Goal: Information Seeking & Learning: Understand process/instructions

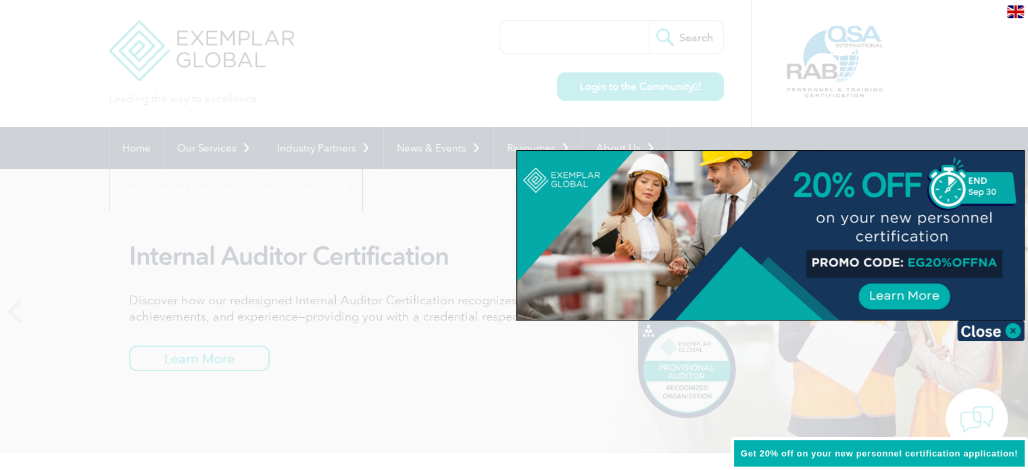
click at [486, 88] on div at bounding box center [514, 235] width 1028 height 470
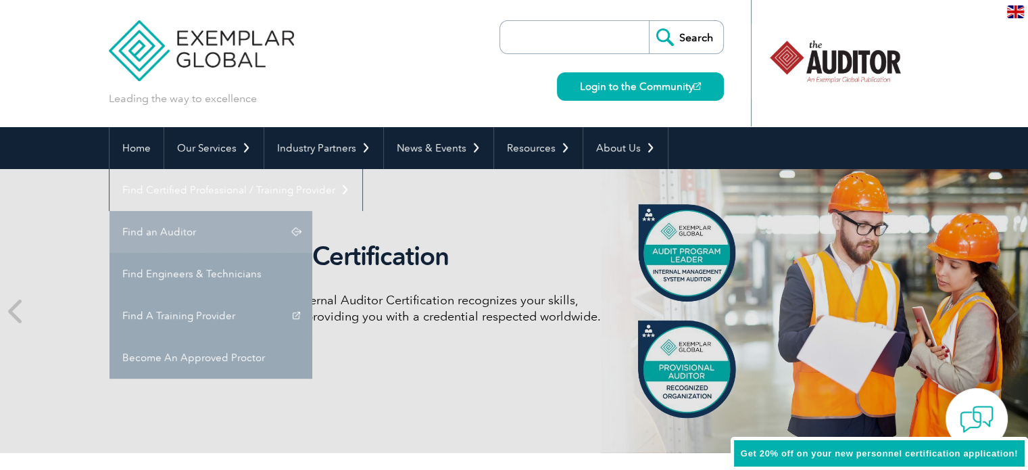
click at [312, 211] on link "Find an Auditor" at bounding box center [211, 232] width 203 height 42
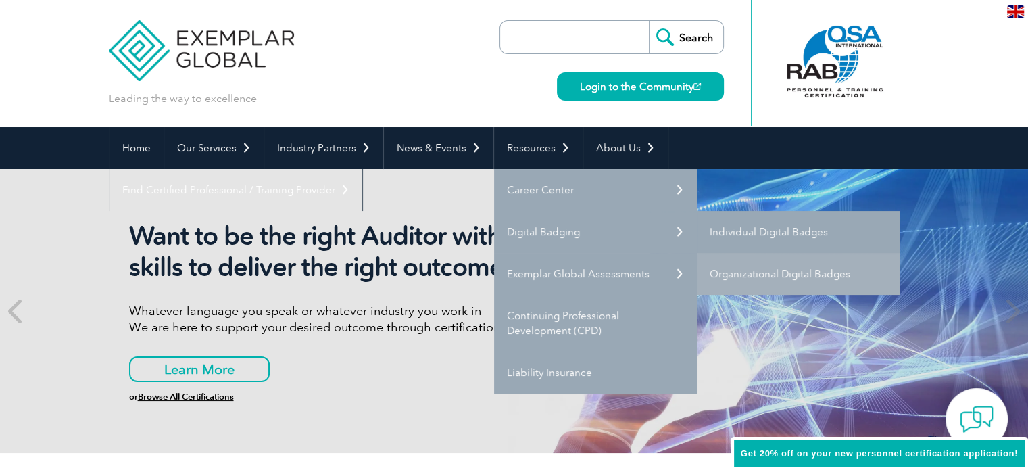
click at [741, 229] on link "Individual Digital Badges" at bounding box center [798, 232] width 203 height 42
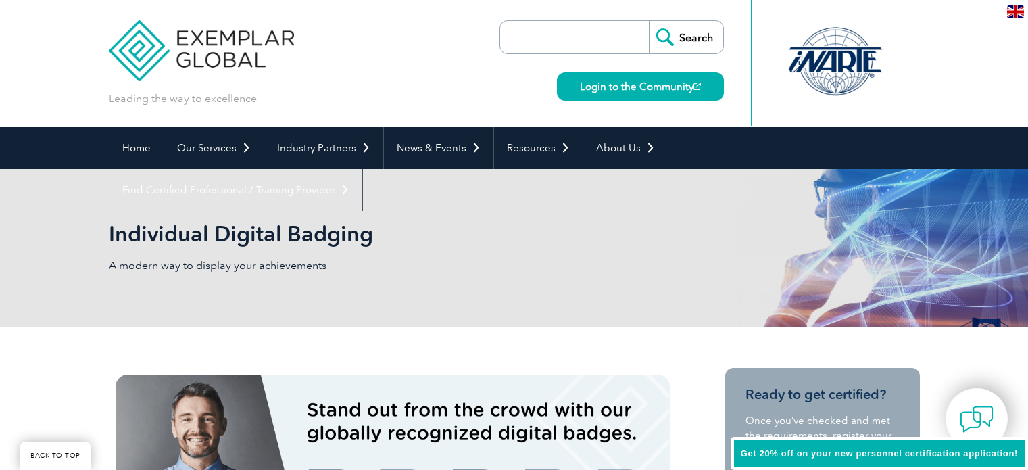
scroll to position [194, 0]
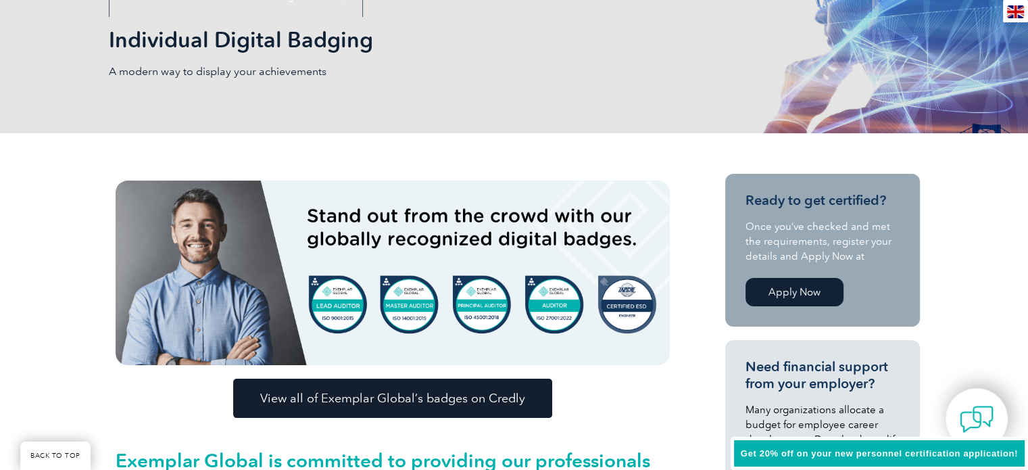
click at [449, 387] on link "View all of Exemplar Global’s badges on Credly" at bounding box center [392, 398] width 319 height 39
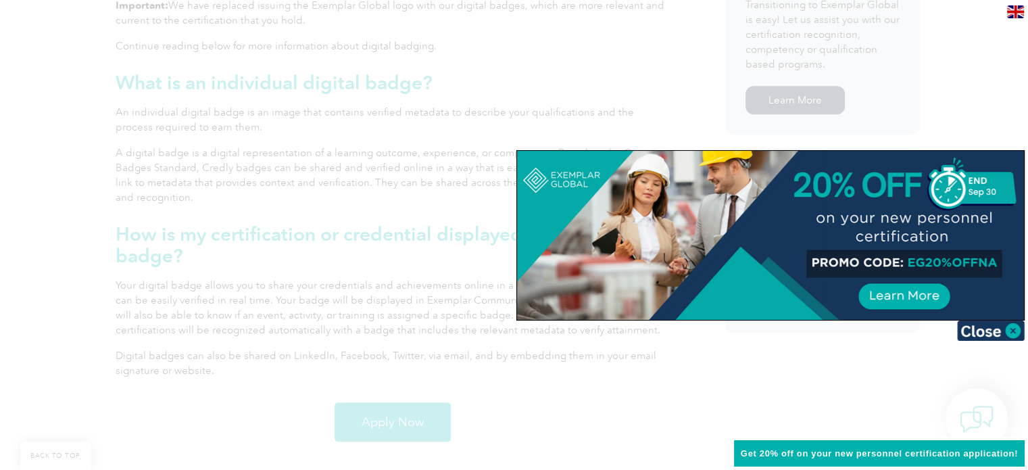
scroll to position [811, 0]
click at [990, 330] on img at bounding box center [991, 330] width 68 height 20
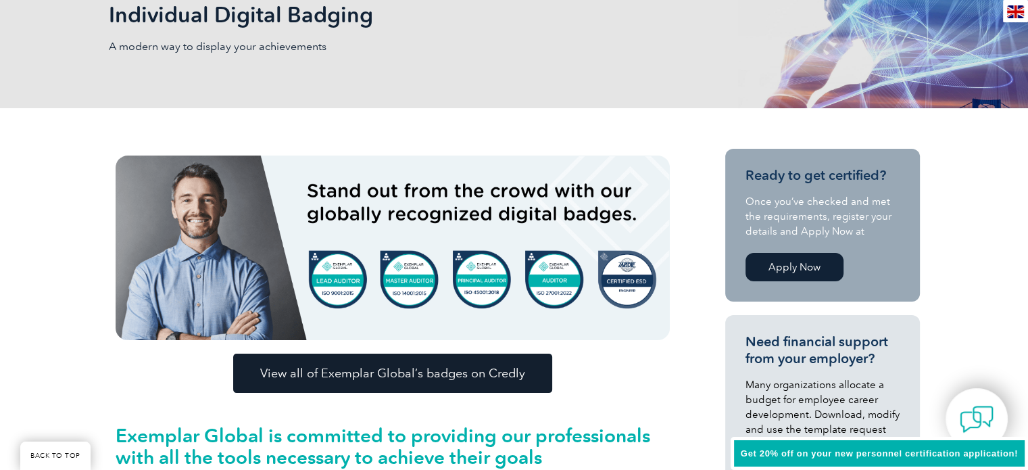
scroll to position [219, 0]
click at [789, 263] on link "Apply Now" at bounding box center [795, 267] width 98 height 28
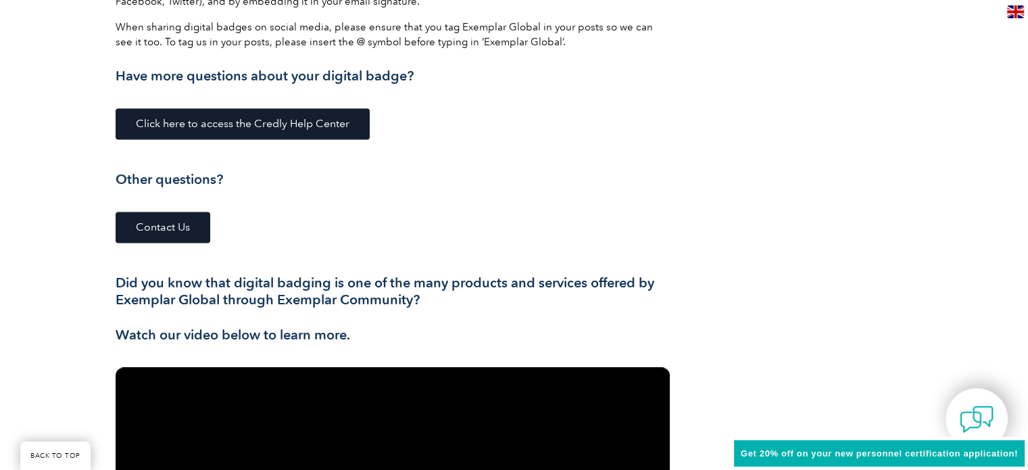
scroll to position [1918, 0]
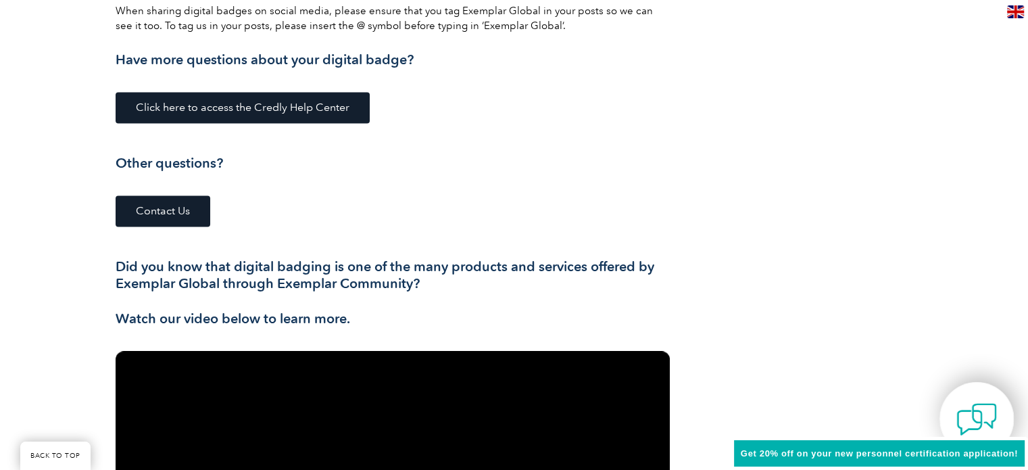
click at [966, 401] on img at bounding box center [977, 419] width 41 height 41
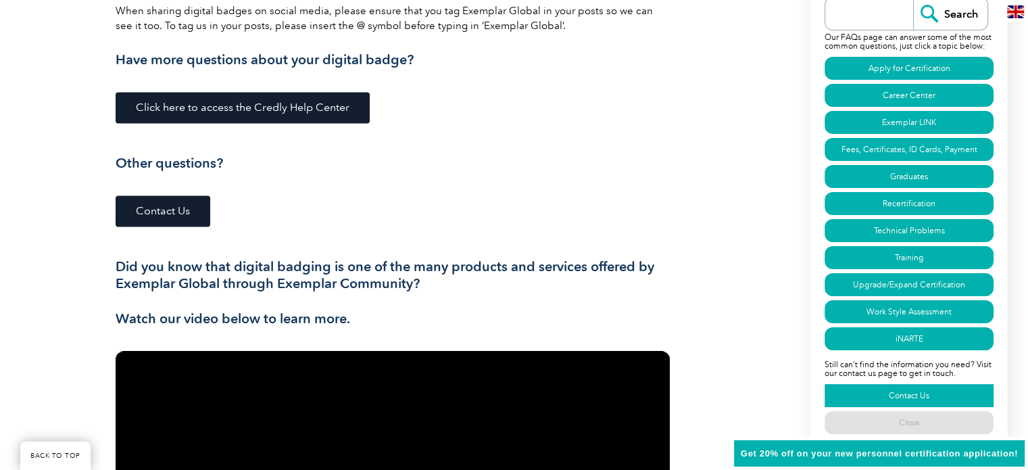
click at [901, 394] on link "Contact Us" at bounding box center [909, 395] width 169 height 23
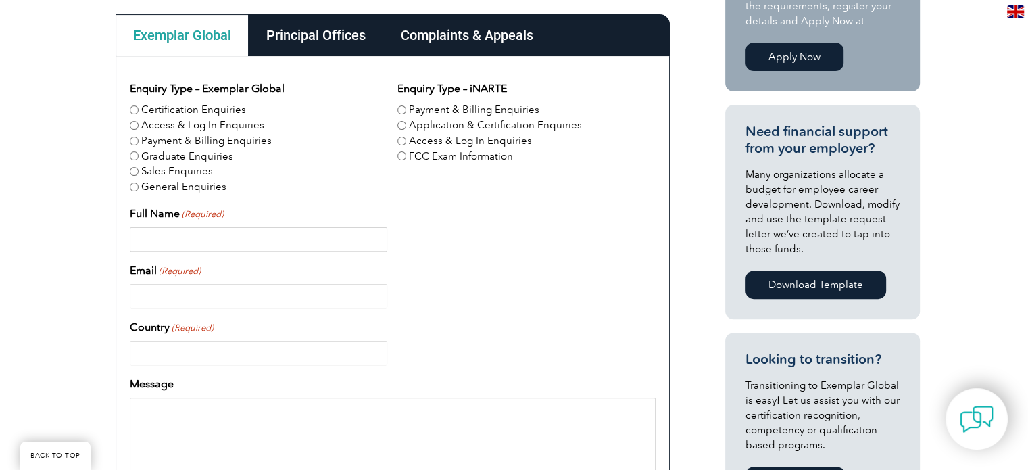
scroll to position [403, 0]
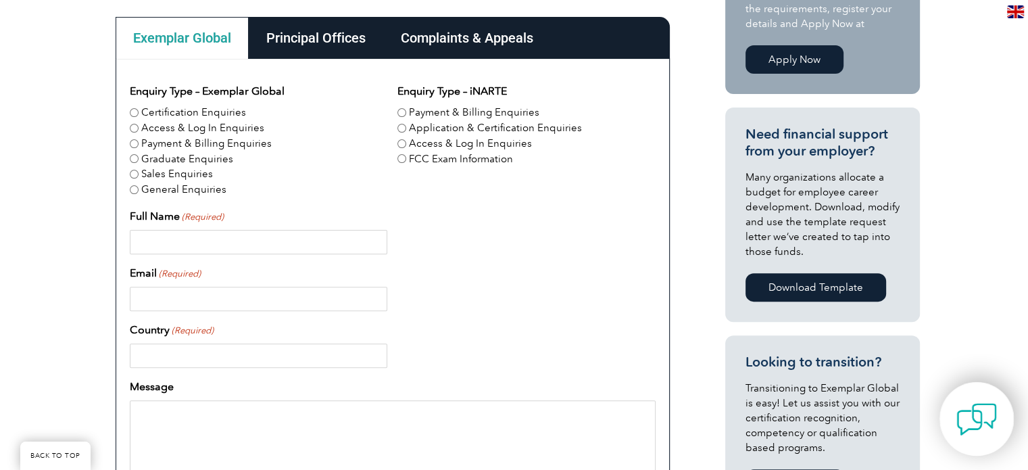
click at [979, 425] on img at bounding box center [977, 419] width 41 height 41
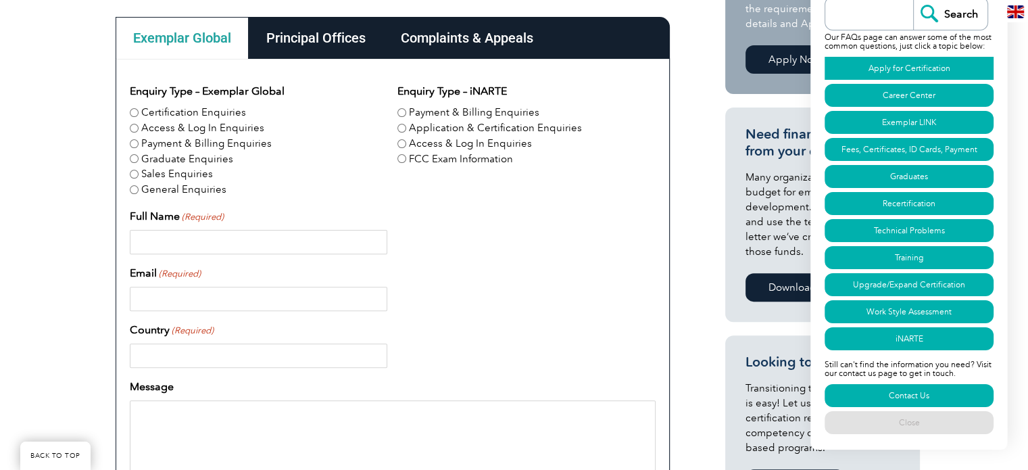
click at [876, 59] on link "Apply for Certification" at bounding box center [909, 68] width 169 height 23
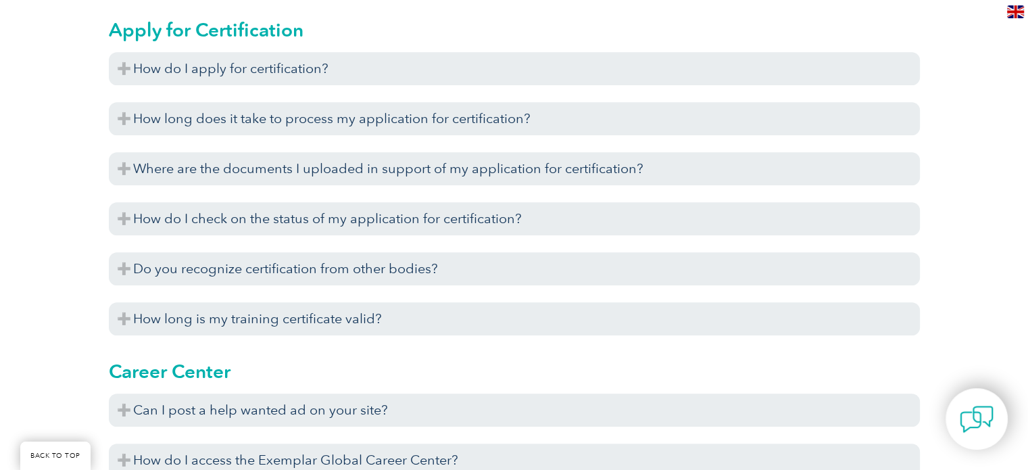
scroll to position [776, 0]
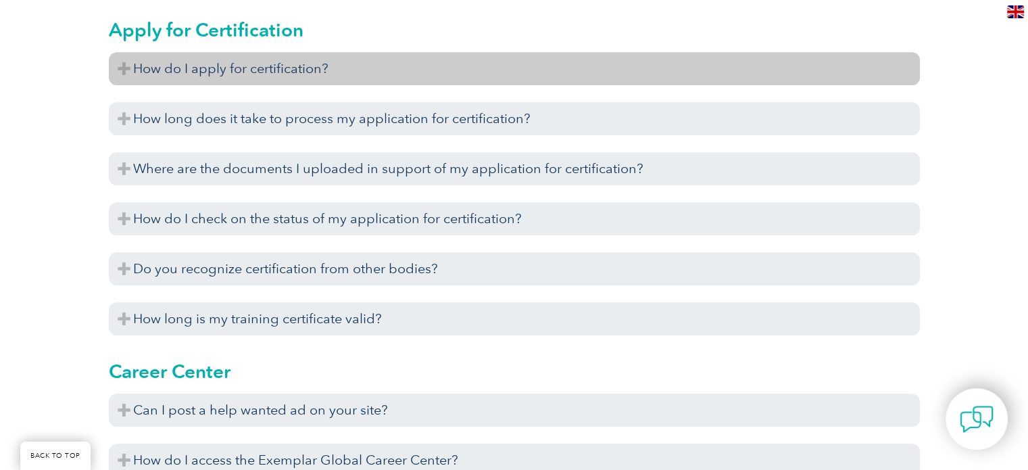
click at [561, 75] on h3 "How do I apply for certification?" at bounding box center [514, 68] width 811 height 33
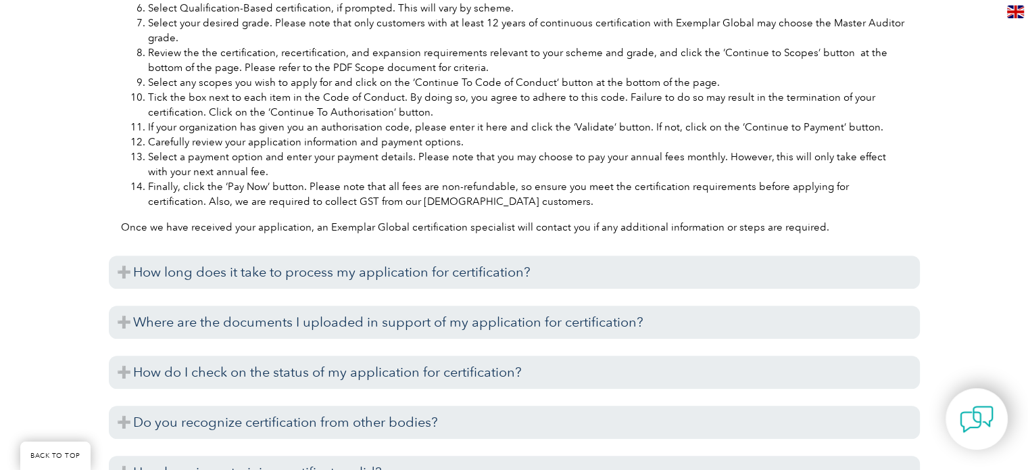
scroll to position [1109, 0]
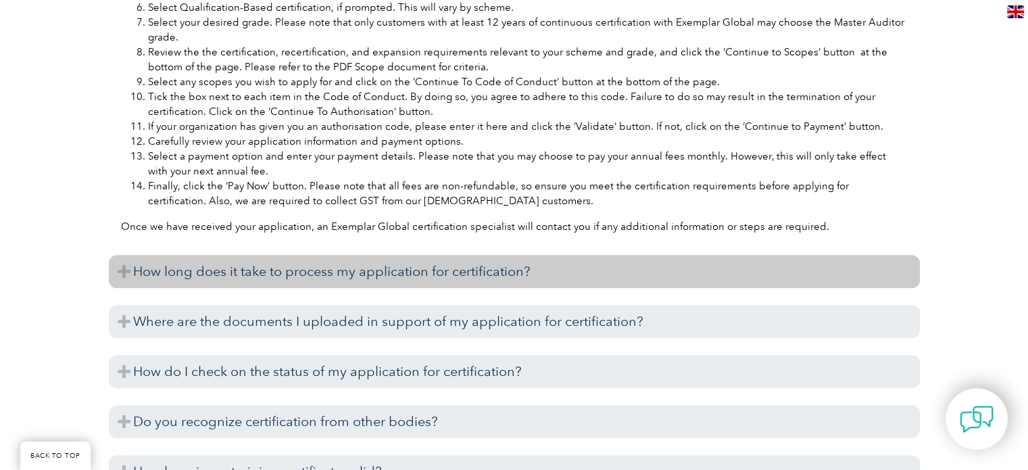
click at [346, 277] on h3 "How long does it take to process my application for certification?" at bounding box center [514, 271] width 811 height 33
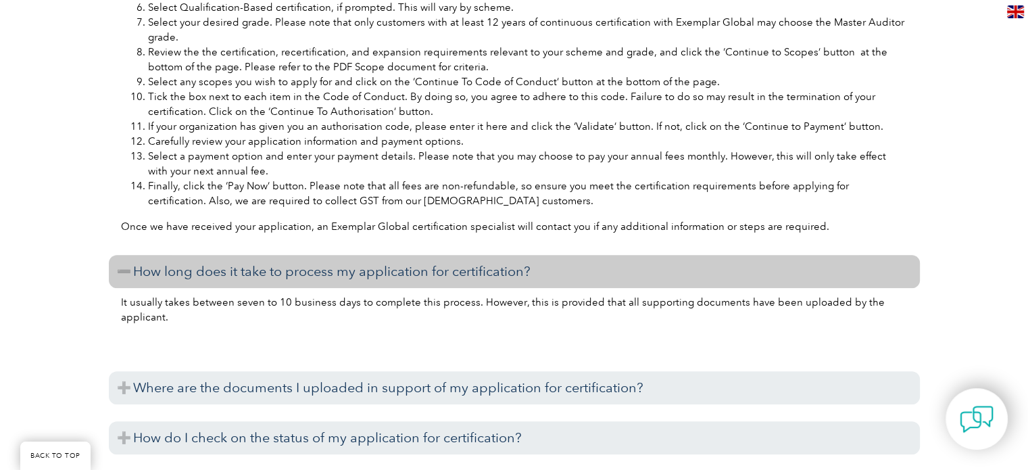
click at [348, 279] on h3 "How long does it take to process my application for certification?" at bounding box center [514, 271] width 811 height 33
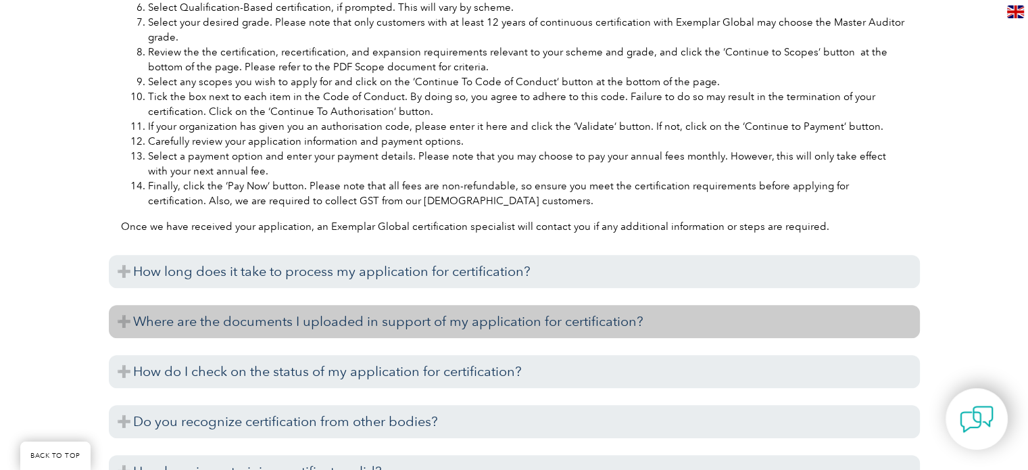
click at [373, 337] on h3 "Where are the documents I uploaded in support of my application for certificati…" at bounding box center [514, 321] width 811 height 33
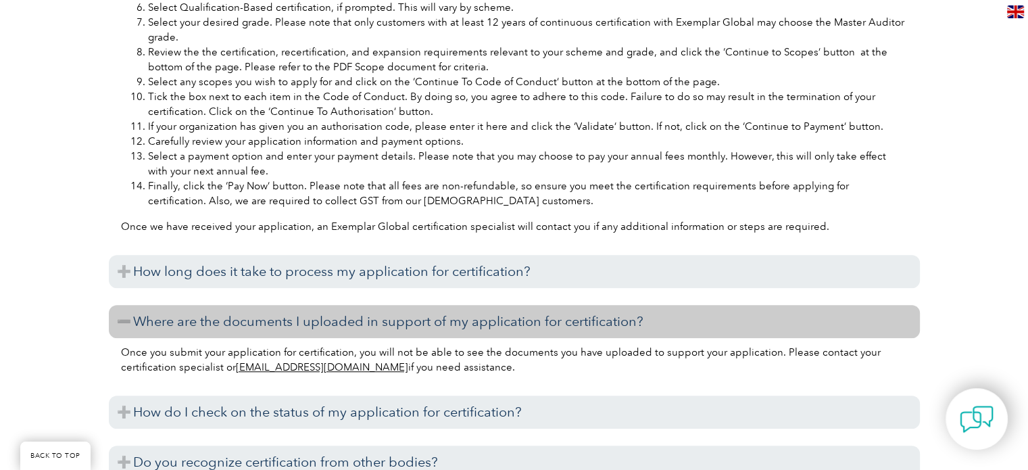
click at [373, 337] on h3 "Where are the documents I uploaded in support of my application for certificati…" at bounding box center [514, 321] width 811 height 33
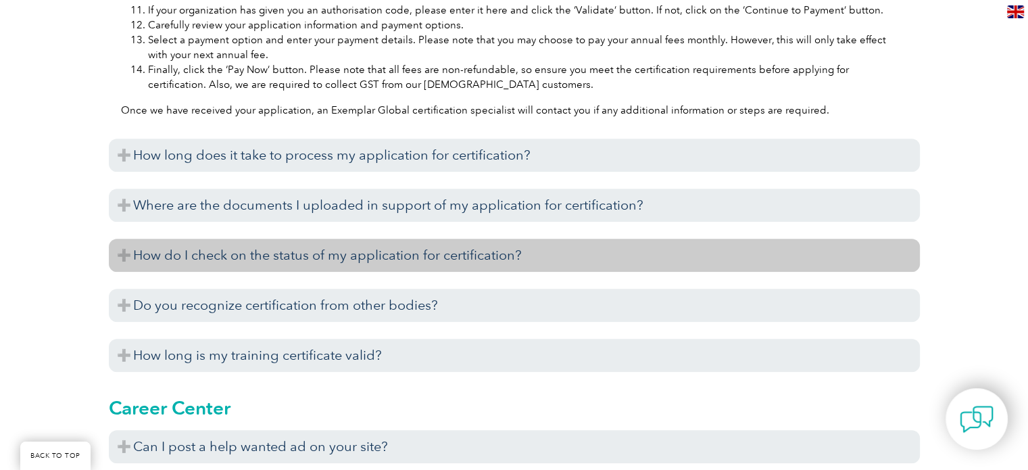
scroll to position [1224, 0]
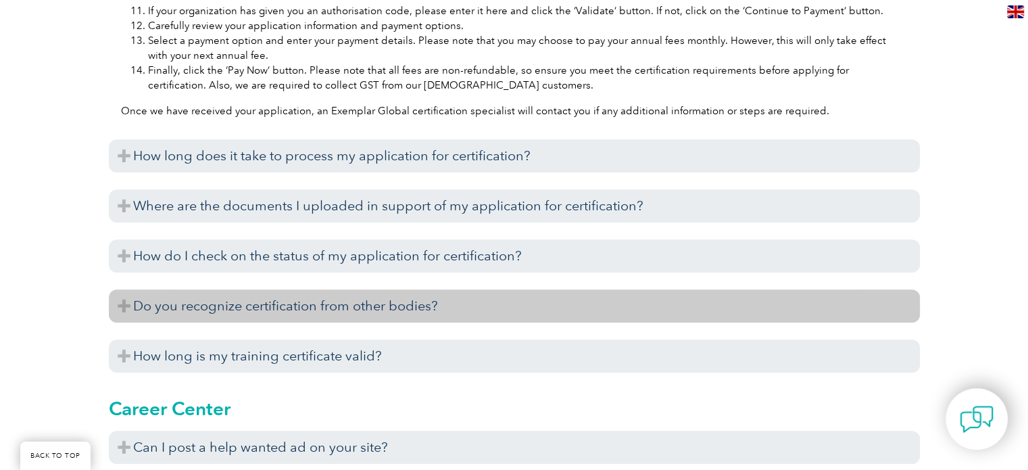
click at [363, 323] on h3 "Do you recognize certification from other bodies?" at bounding box center [514, 305] width 811 height 33
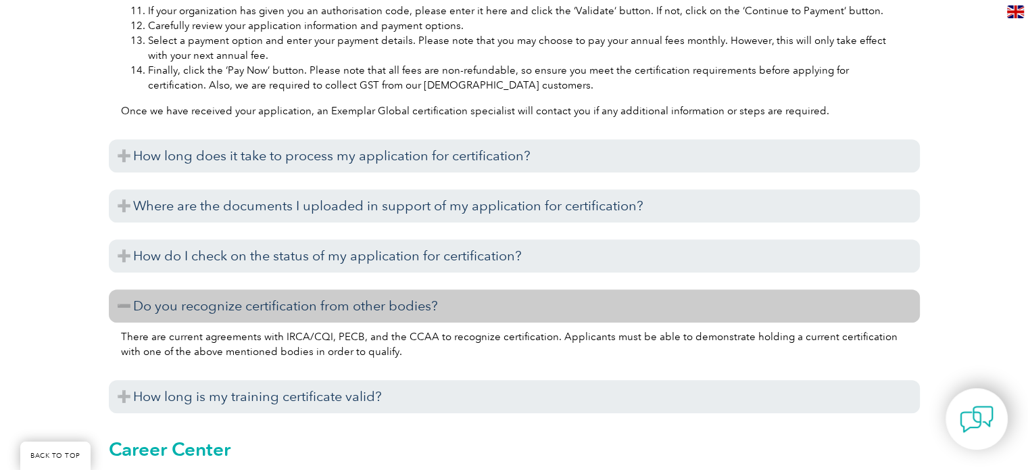
click at [363, 323] on h3 "Do you recognize certification from other bodies?" at bounding box center [514, 305] width 811 height 33
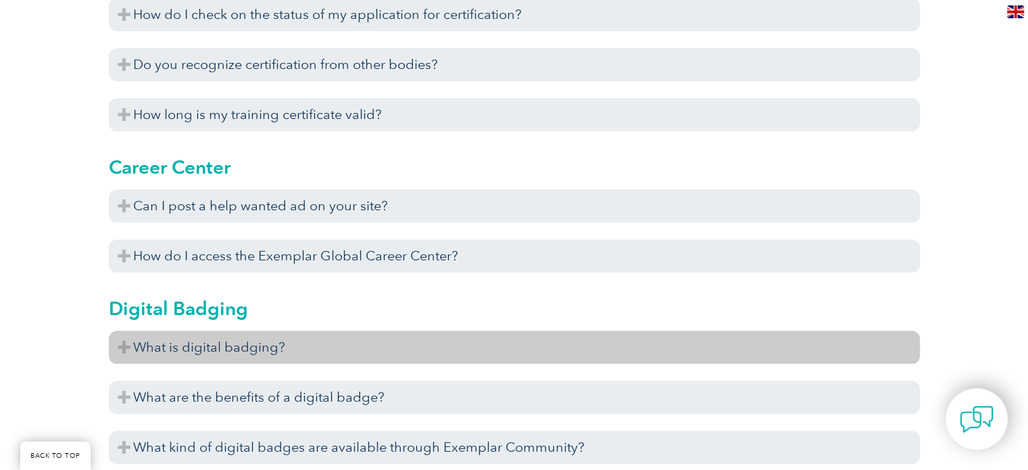
scroll to position [1465, 0]
click at [318, 359] on h3 "What is digital badging?" at bounding box center [514, 347] width 811 height 33
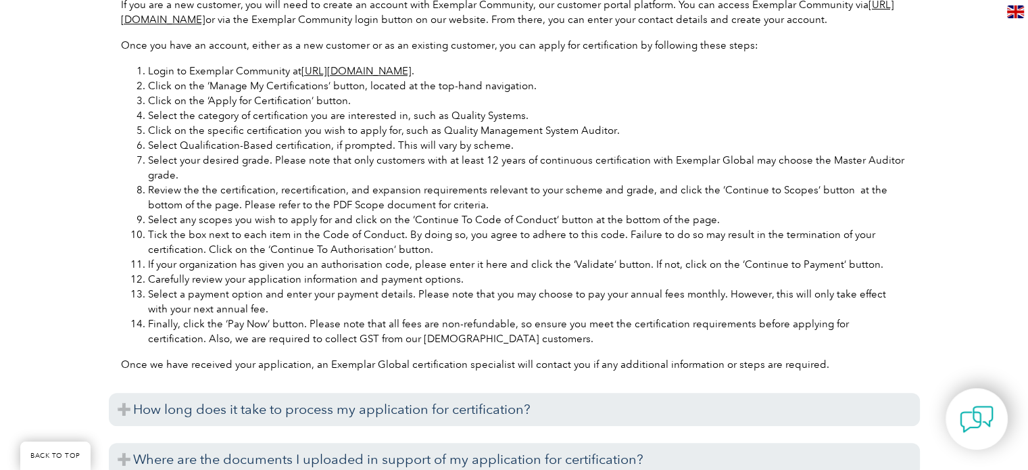
scroll to position [725, 0]
